Goal: Transaction & Acquisition: Purchase product/service

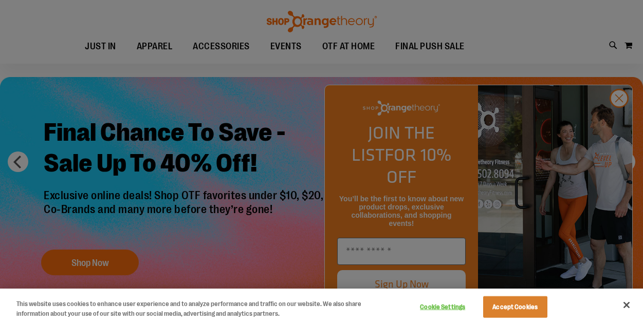
scroll to position [31, 0]
click at [628, 304] on button "Close" at bounding box center [626, 305] width 23 height 23
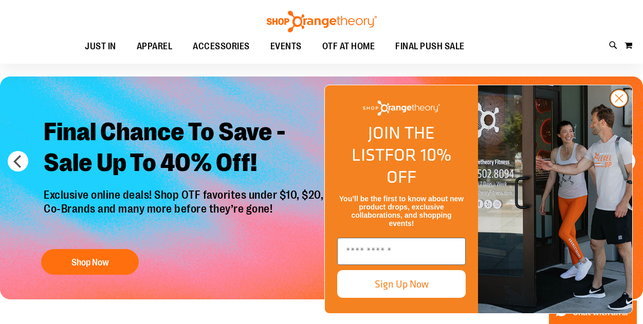
click at [616, 107] on circle "Close dialog" at bounding box center [618, 98] width 17 height 17
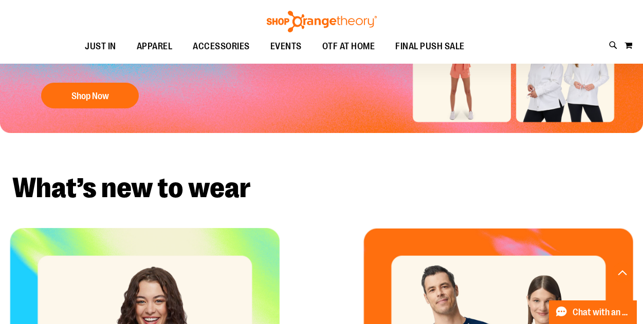
scroll to position [194, 0]
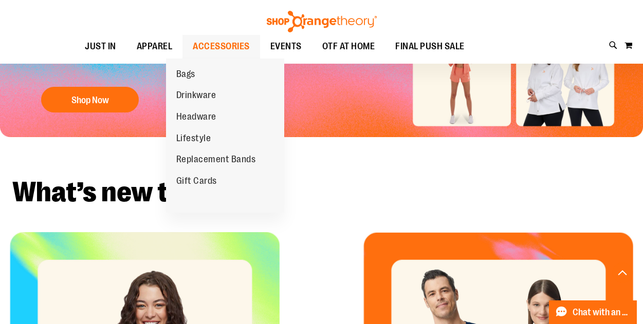
click at [235, 48] on span "ACCESSORIES" at bounding box center [221, 46] width 57 height 23
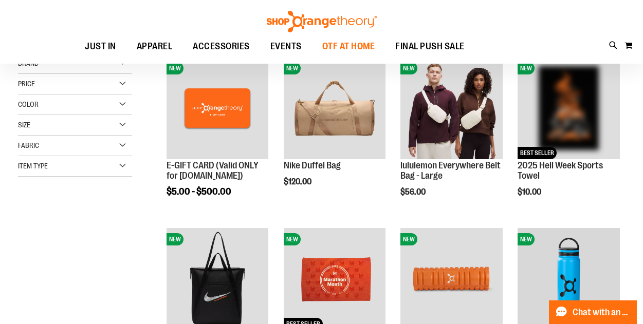
scroll to position [148, 0]
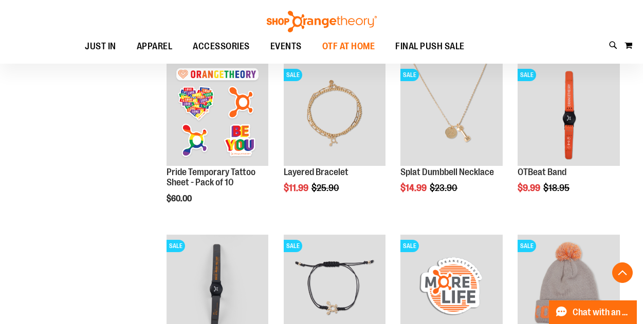
scroll to position [1166, 0]
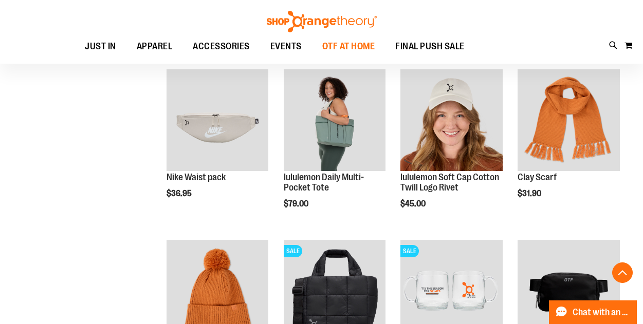
scroll to position [817, 0]
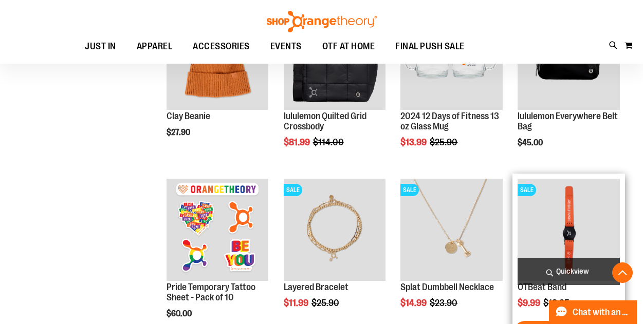
scroll to position [1053, 0]
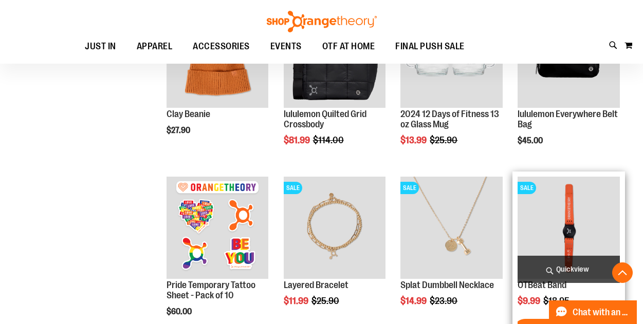
click at [557, 232] on img "product" at bounding box center [568, 228] width 102 height 102
